Goal: Entertainment & Leisure: Consume media (video, audio)

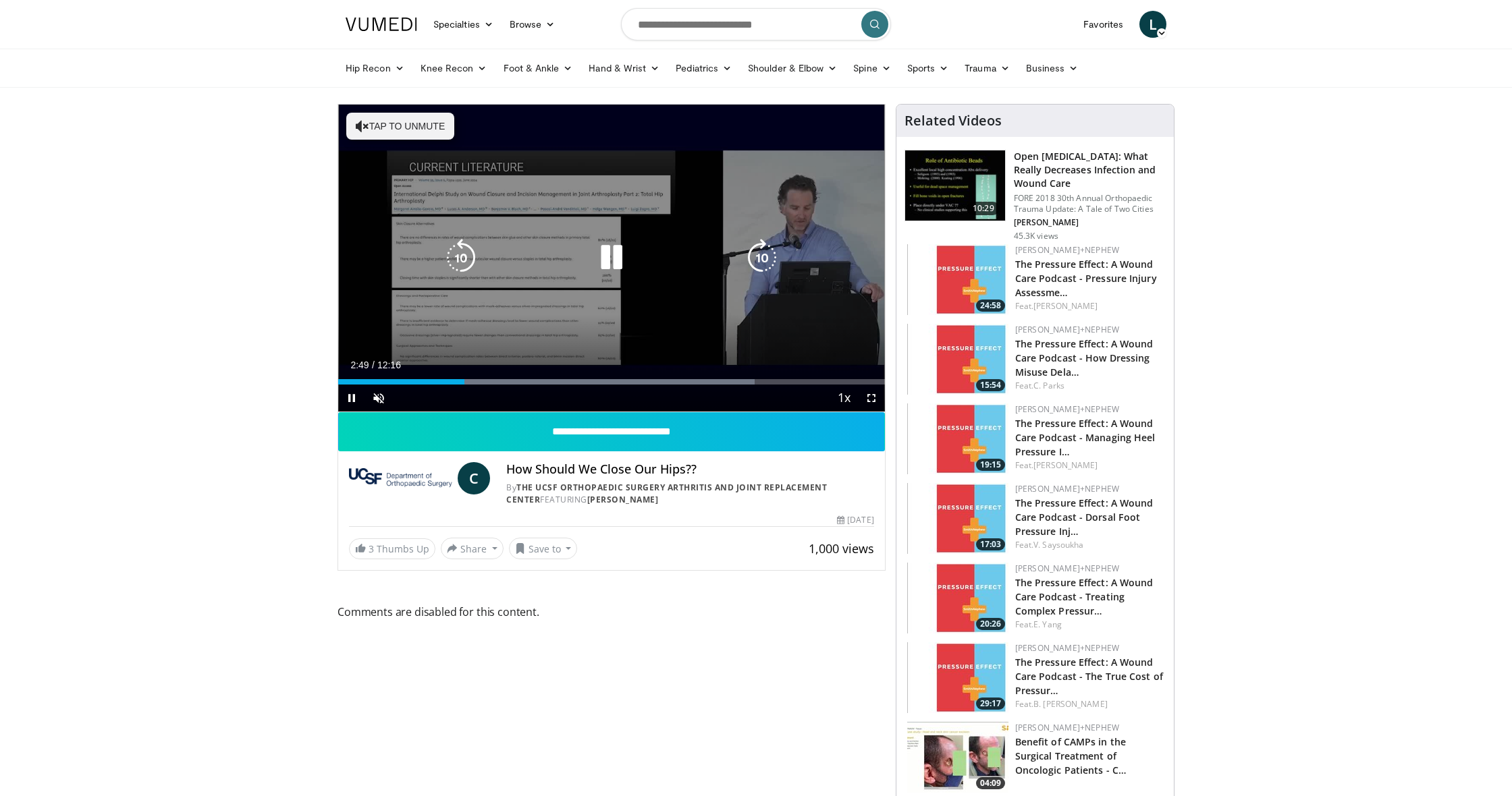
click at [390, 128] on button "Tap to unmute" at bounding box center [400, 126] width 108 height 27
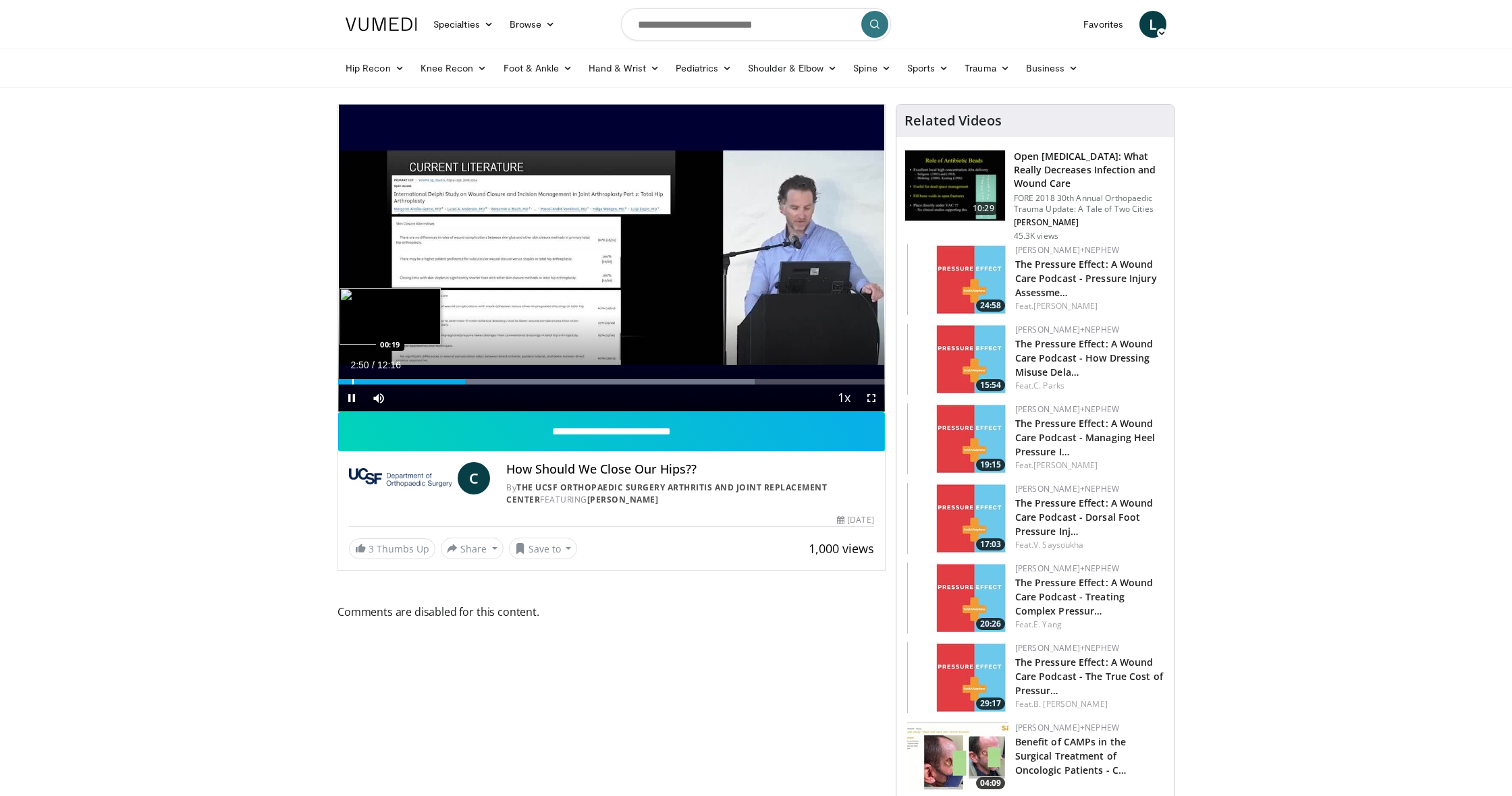
click at [352, 378] on div "Loaded : 76.15% 02:50 00:19" at bounding box center [612, 378] width 547 height 13
click at [873, 394] on span "Video Player" at bounding box center [871, 398] width 27 height 27
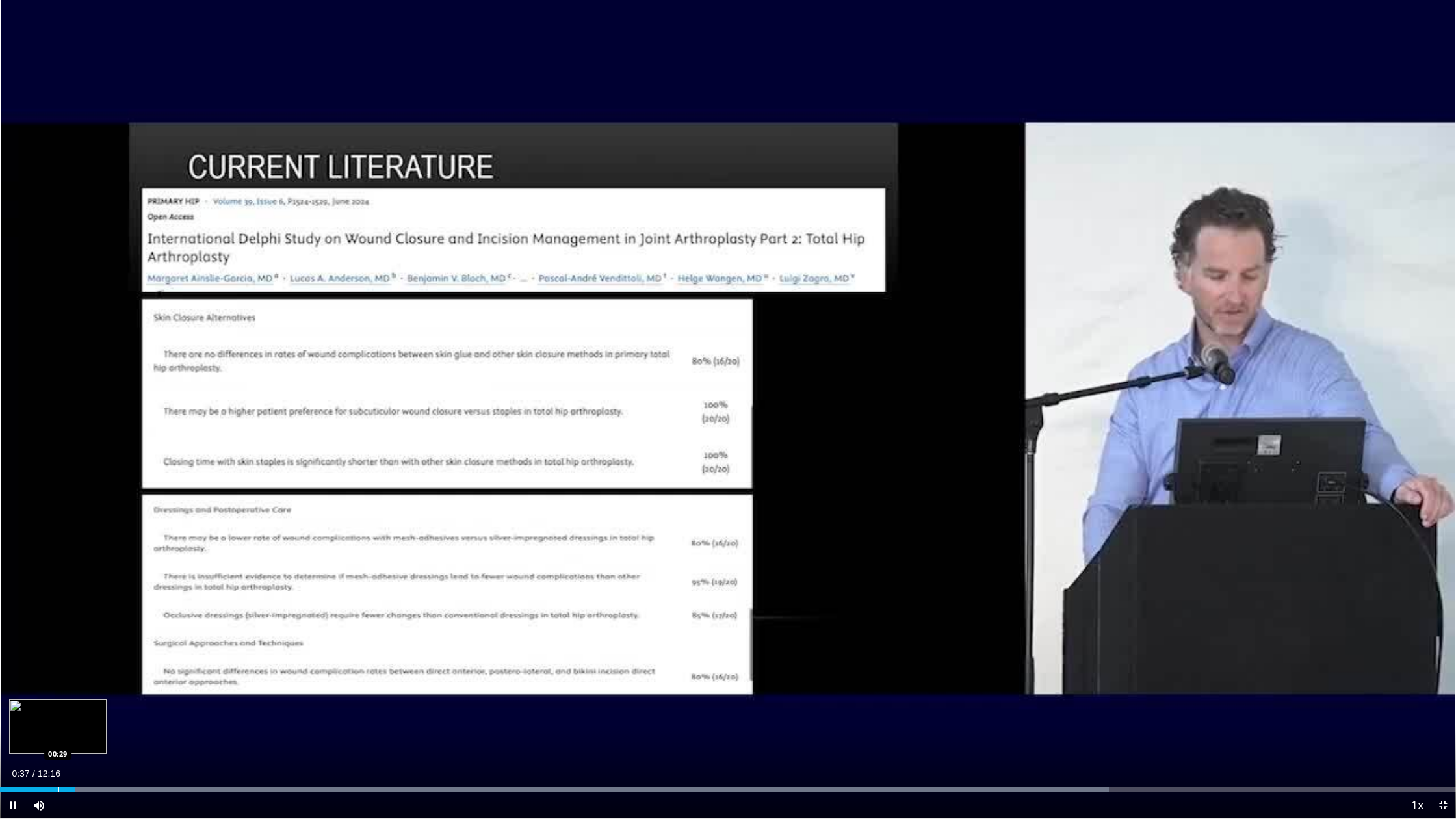
click at [58, 784] on div "Progress Bar" at bounding box center [59, 790] width 1 height 5
click at [64, 784] on div "Progress Bar" at bounding box center [64, 790] width 1 height 5
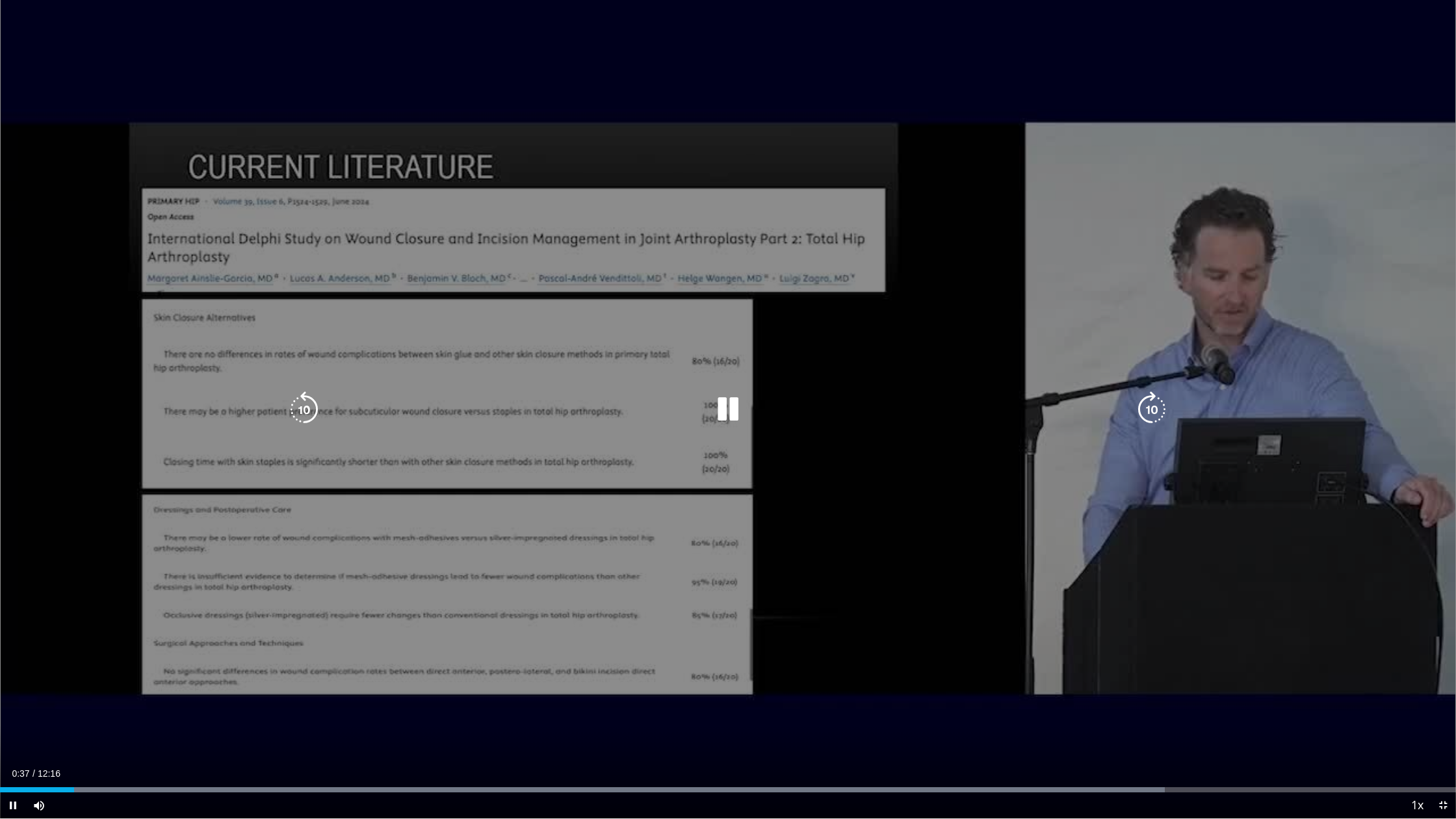
click at [785, 542] on div "10 seconds Tap to unmute" at bounding box center [728, 409] width 1456 height 818
click at [1150, 407] on icon "Video Player" at bounding box center [1152, 410] width 36 height 36
click at [747, 687] on div "10 seconds Tap to unmute" at bounding box center [728, 409] width 1456 height 818
click at [727, 401] on icon "Video Player" at bounding box center [728, 410] width 36 height 36
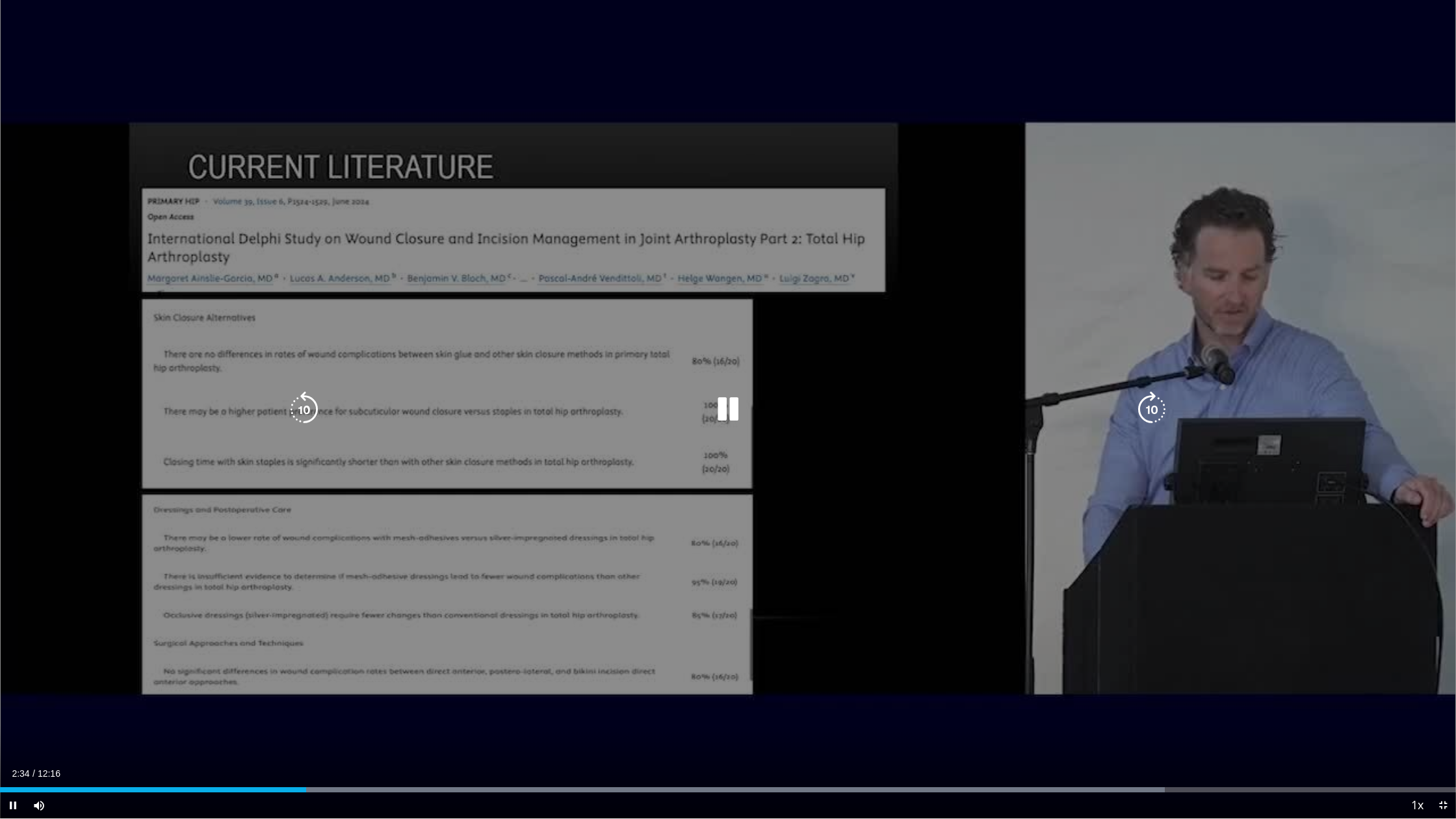
click at [1144, 409] on icon "Video Player" at bounding box center [1152, 410] width 36 height 36
click at [928, 652] on div "10 seconds Tap to unmute" at bounding box center [728, 409] width 1456 height 818
click at [737, 409] on icon "Video Player" at bounding box center [728, 410] width 36 height 36
click at [721, 407] on icon "Video Player" at bounding box center [728, 410] width 36 height 36
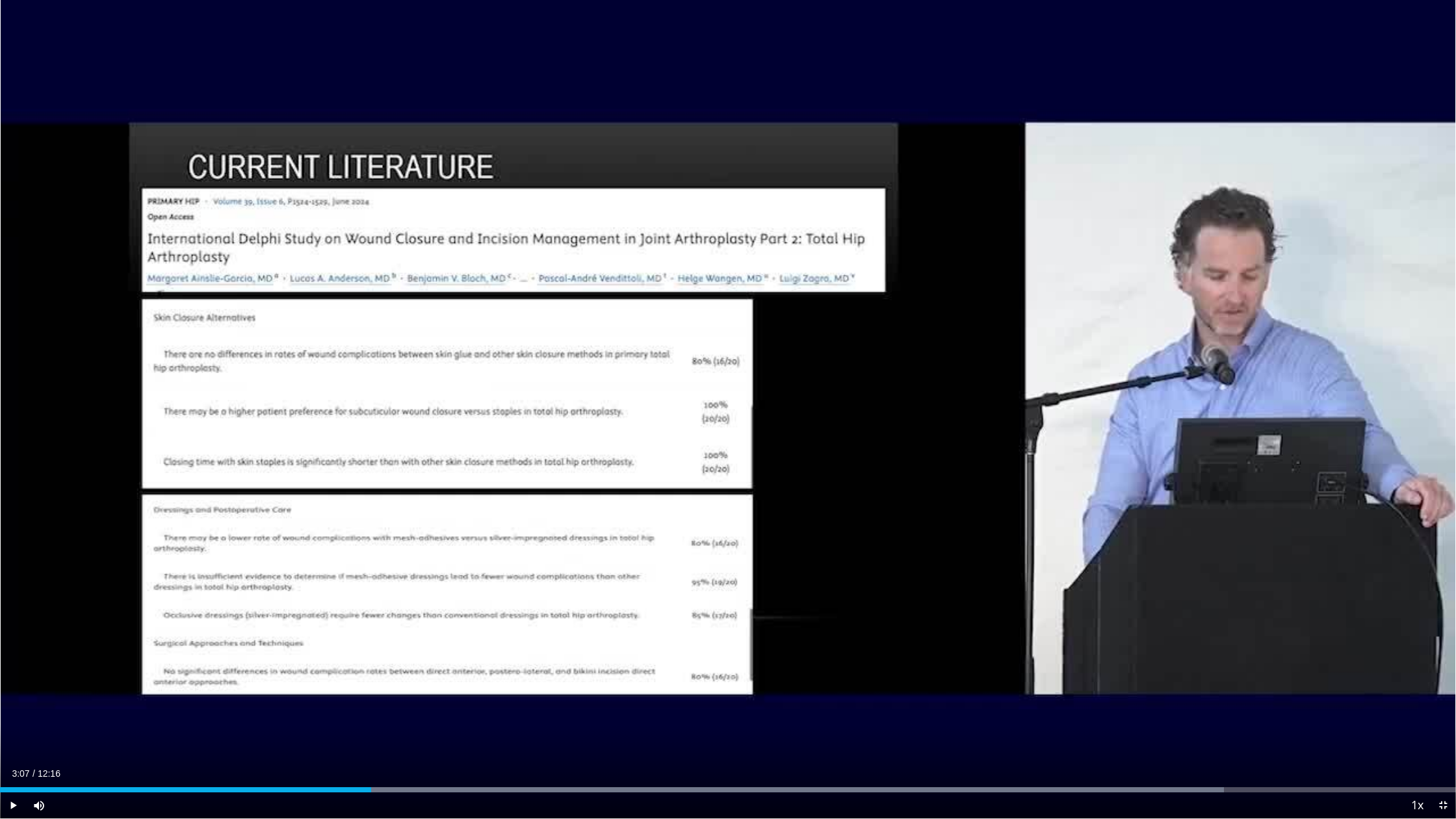
click at [721, 407] on div "10 seconds Tap to unmute" at bounding box center [728, 409] width 1456 height 818
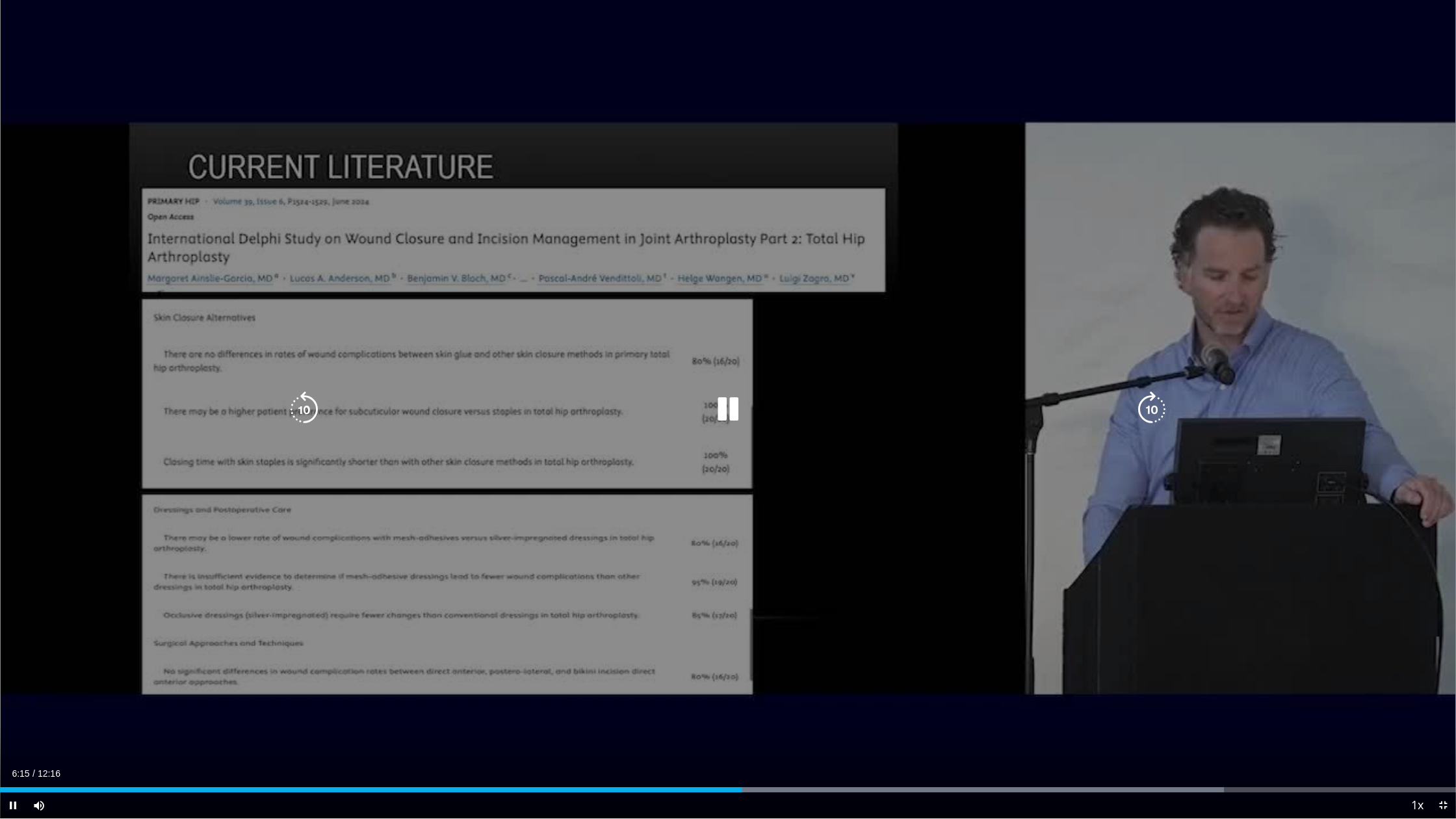
click at [1162, 412] on icon "Video Player" at bounding box center [1152, 410] width 36 height 36
click at [917, 566] on div "10 seconds Tap to unmute" at bounding box center [728, 409] width 1456 height 818
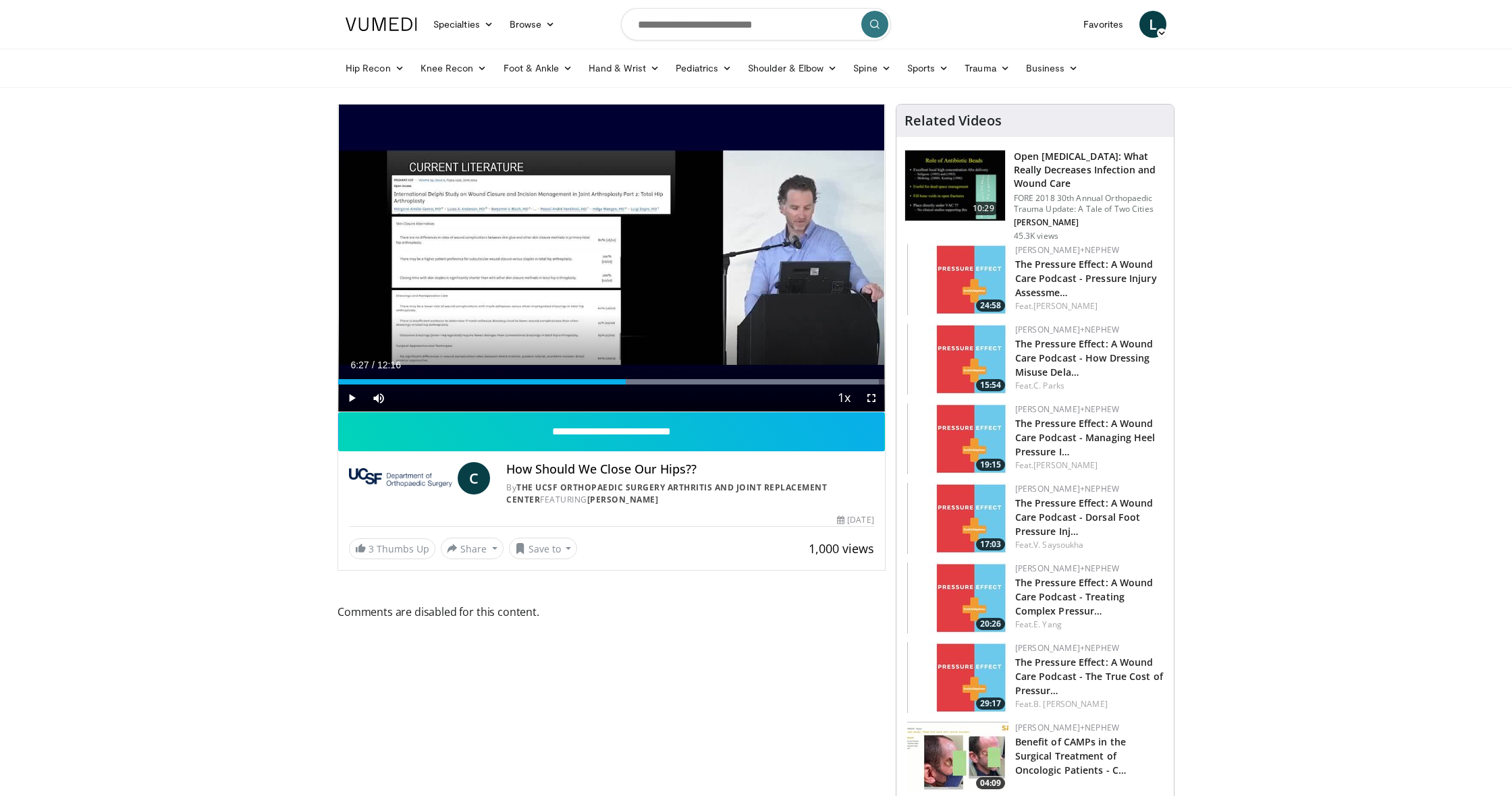
click at [869, 394] on span "Video Player" at bounding box center [871, 398] width 27 height 27
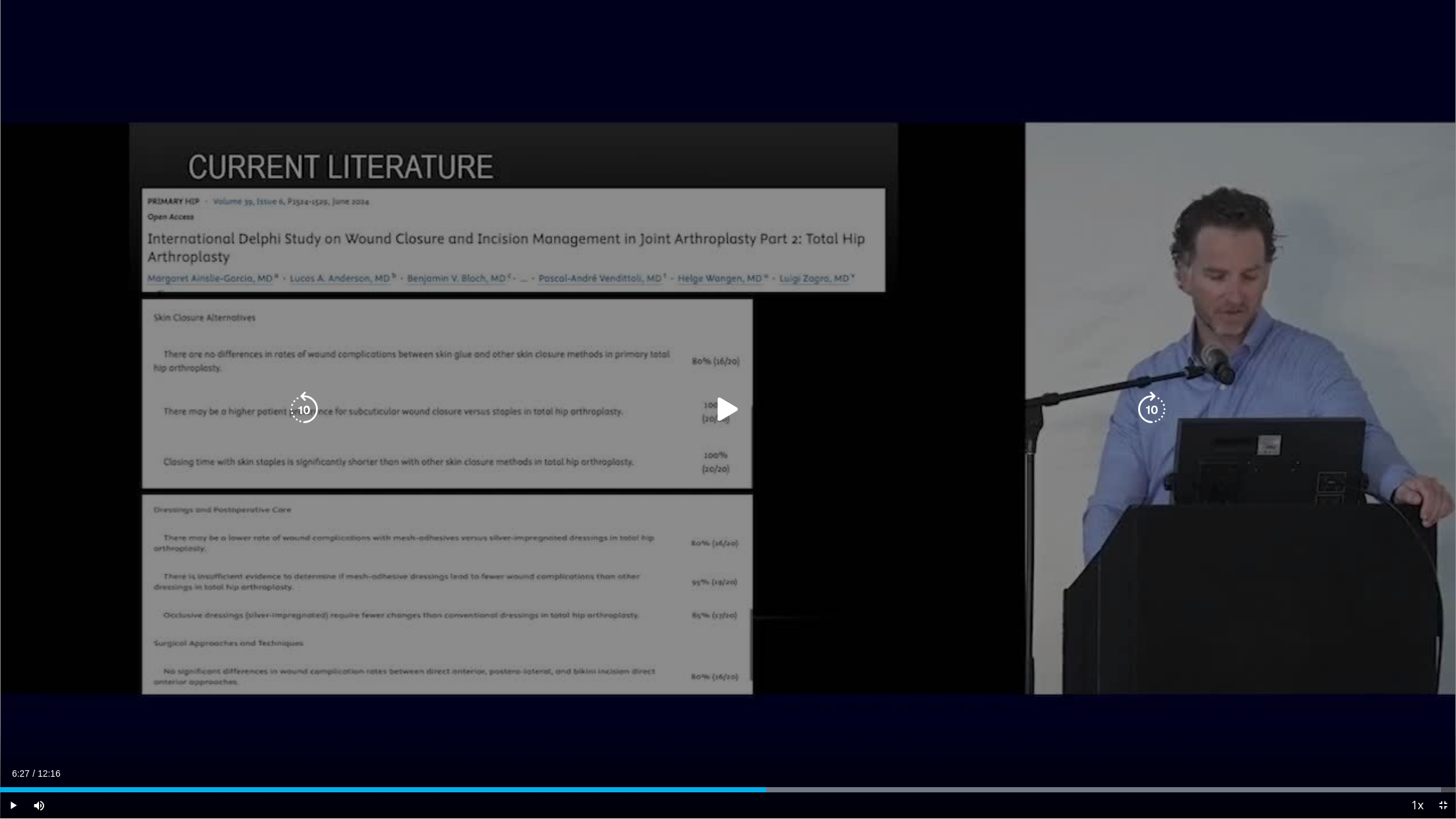
click at [1152, 399] on icon "Video Player" at bounding box center [1152, 410] width 36 height 36
click at [1150, 407] on icon "Video Player" at bounding box center [1152, 410] width 36 height 36
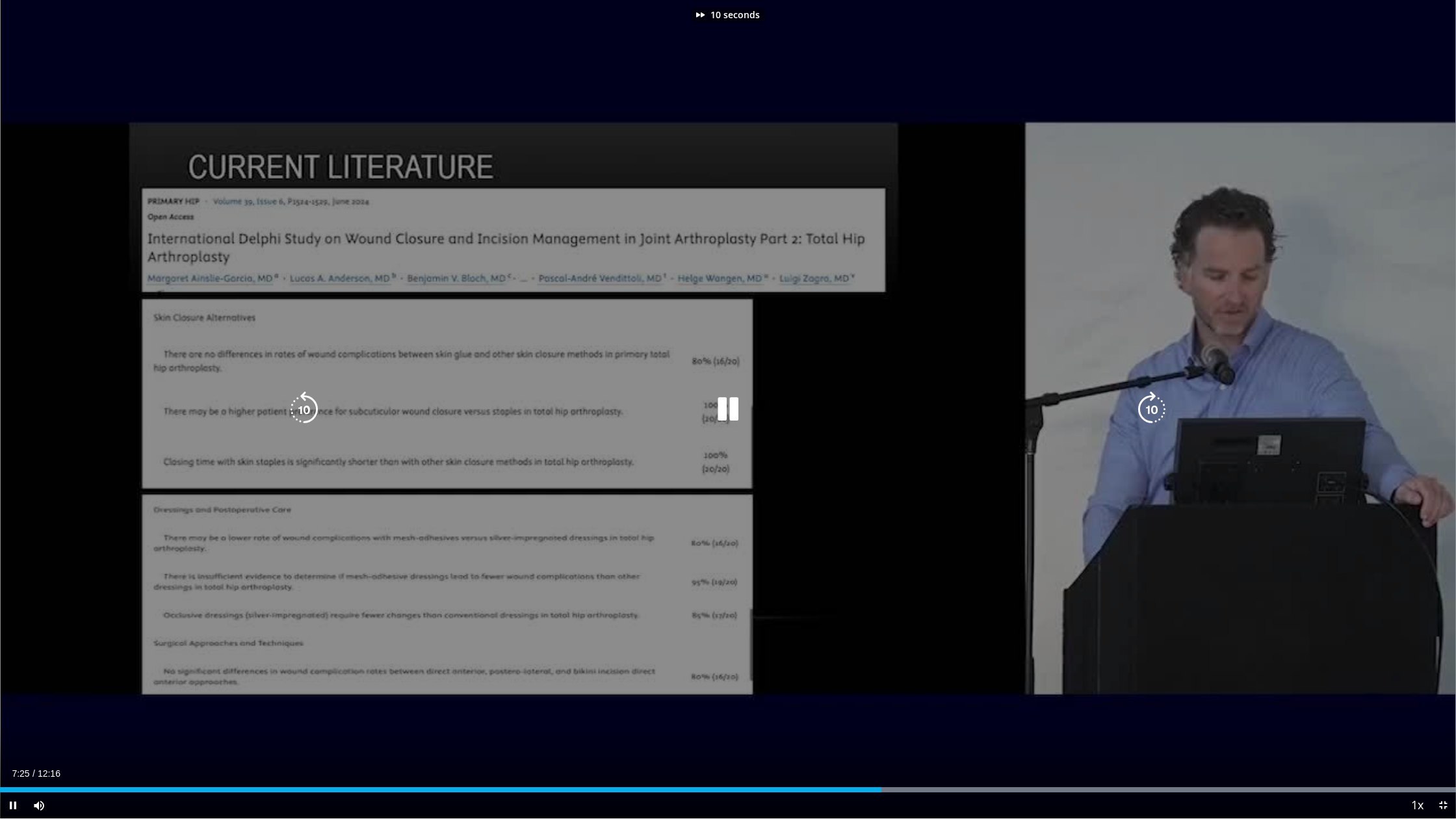
click at [1150, 407] on icon "Video Player" at bounding box center [1152, 410] width 36 height 36
click at [300, 403] on icon "Video Player" at bounding box center [304, 410] width 36 height 36
click at [299, 402] on icon "Video Player" at bounding box center [304, 410] width 36 height 36
click at [1150, 417] on icon "Video Player" at bounding box center [1152, 410] width 36 height 36
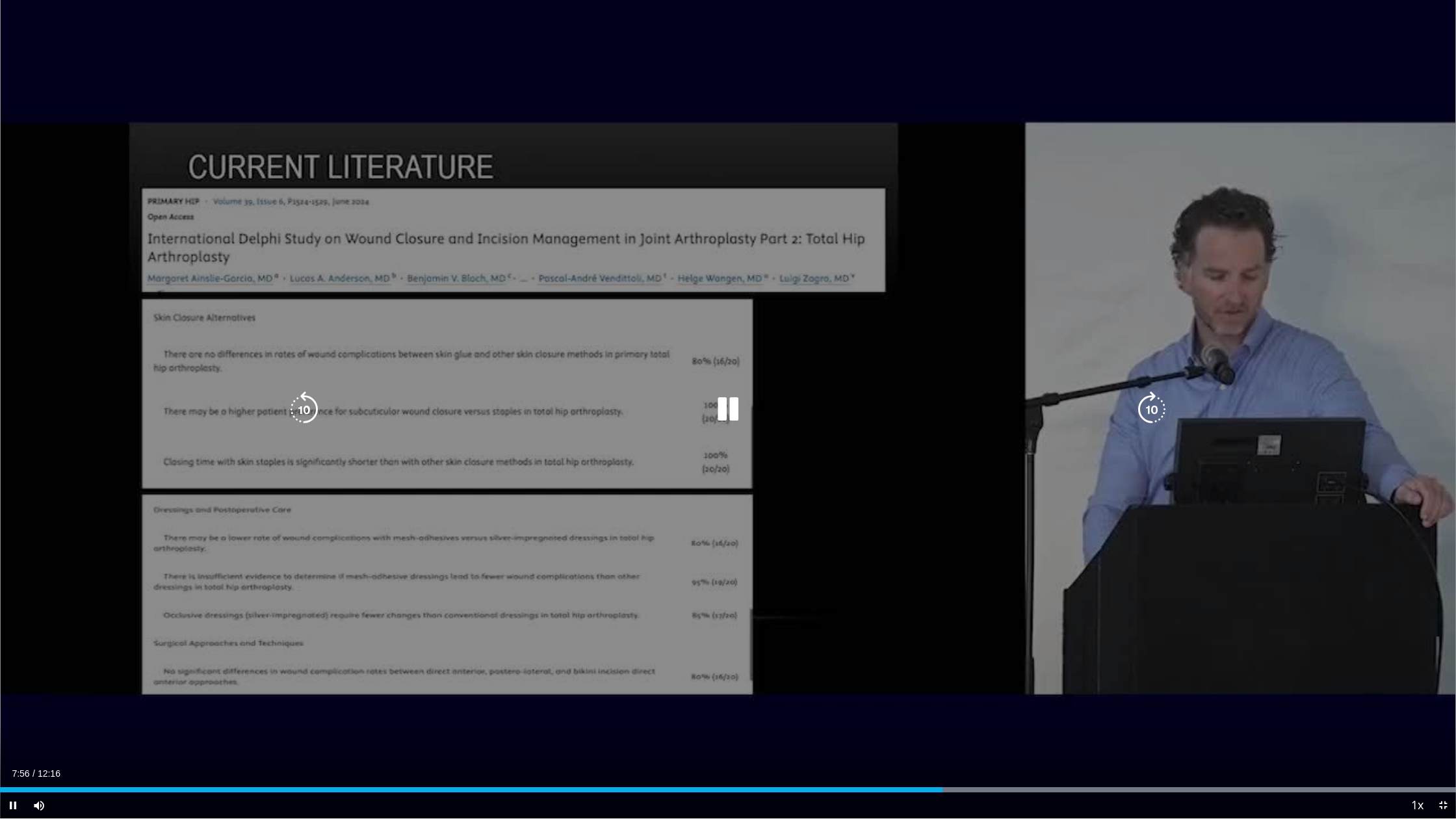
click at [719, 417] on icon "Video Player" at bounding box center [728, 410] width 36 height 36
click at [734, 415] on icon "Video Player" at bounding box center [728, 410] width 36 height 36
click at [1152, 405] on icon "Video Player" at bounding box center [1152, 410] width 36 height 36
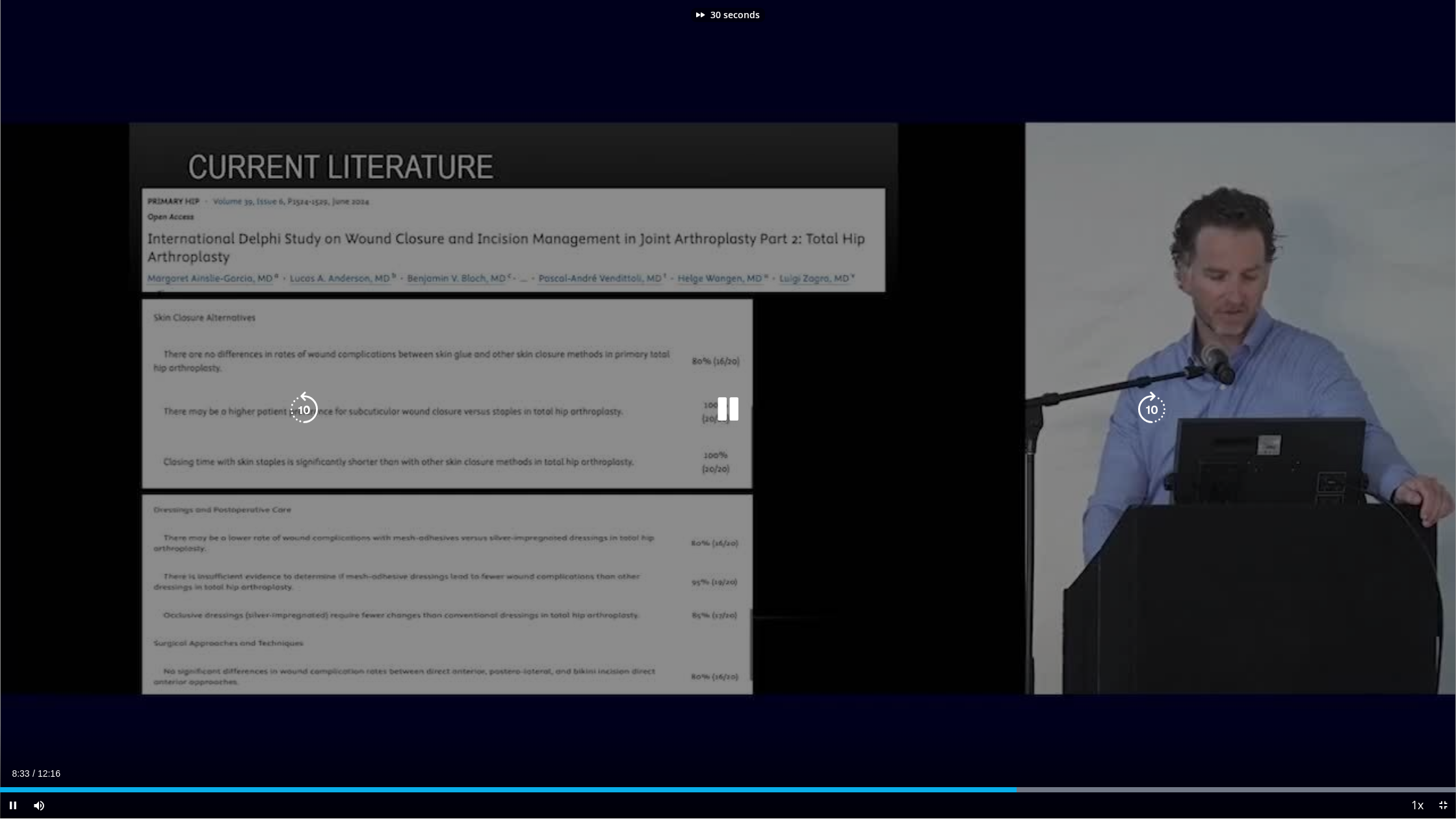
click at [1152, 405] on icon "Video Player" at bounding box center [1152, 410] width 36 height 36
click at [1152, 410] on icon "Video Player" at bounding box center [1152, 410] width 36 height 36
click at [1157, 410] on icon "Video Player" at bounding box center [1152, 410] width 36 height 36
click at [1159, 406] on icon "Video Player" at bounding box center [1152, 410] width 36 height 36
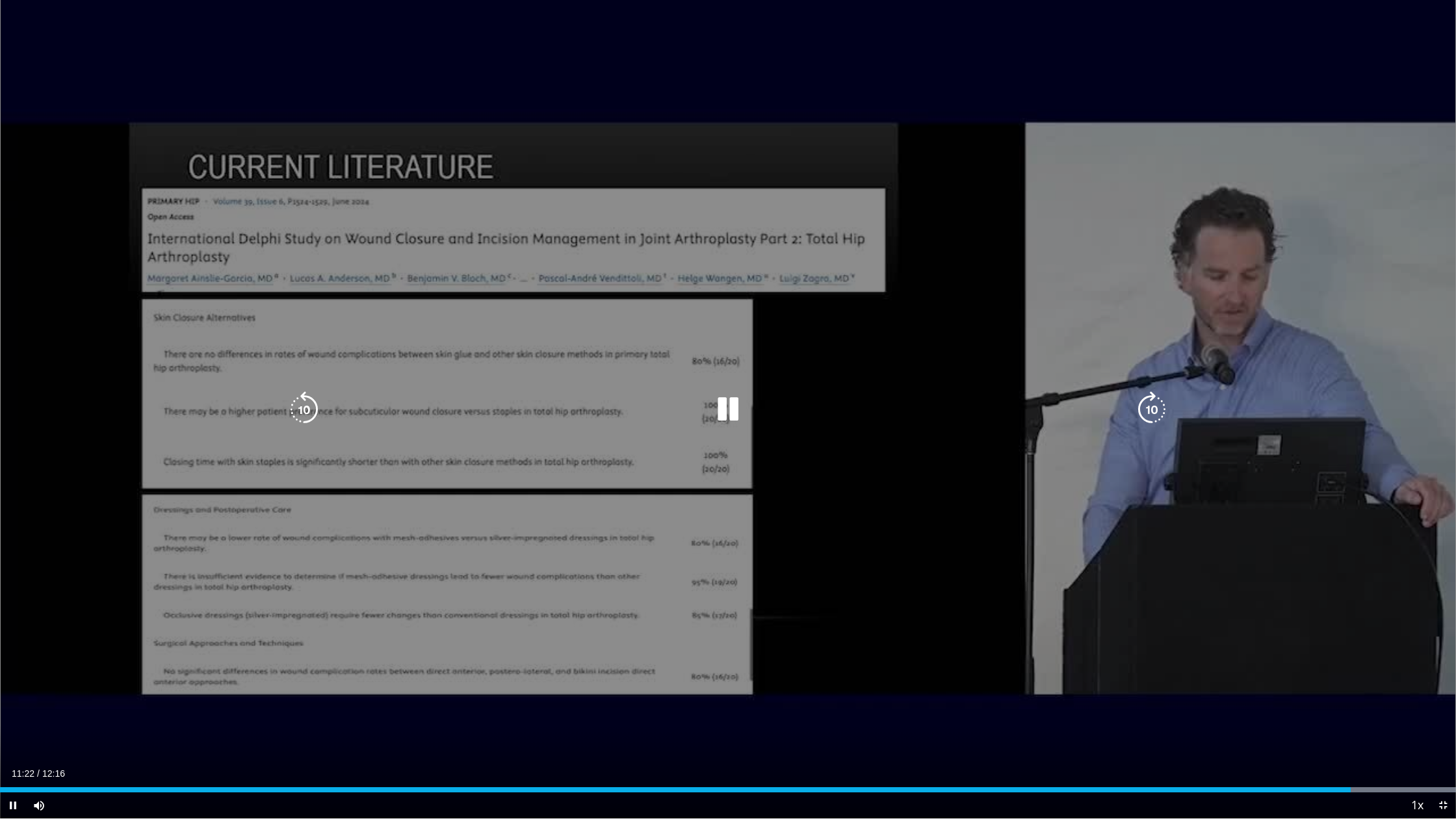
click at [732, 403] on icon "Video Player" at bounding box center [728, 410] width 36 height 36
click at [719, 403] on icon "Video Player" at bounding box center [728, 410] width 36 height 36
click at [312, 407] on icon "Video Player" at bounding box center [304, 410] width 36 height 36
click at [1148, 410] on icon "Video Player" at bounding box center [1152, 410] width 36 height 36
